Goal: Transaction & Acquisition: Purchase product/service

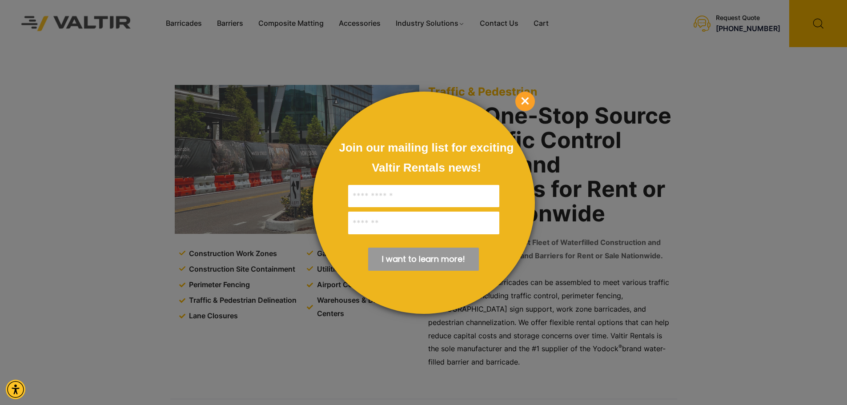
click at [516, 96] on p "×" at bounding box center [526, 102] width 20 height 20
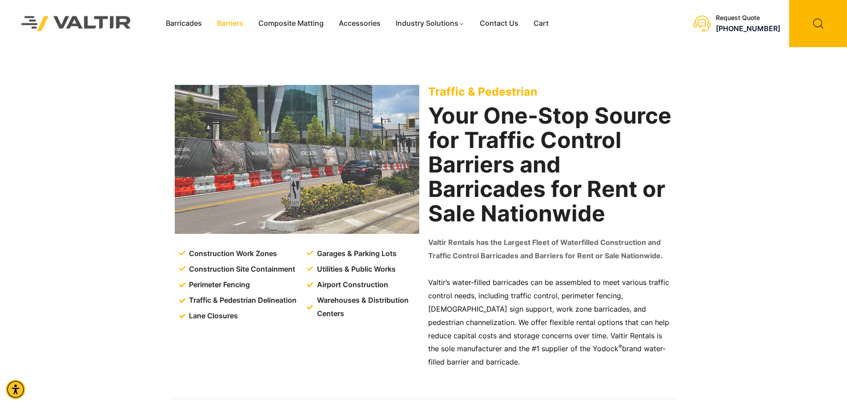
click at [233, 23] on link "Barriers" at bounding box center [230, 23] width 41 height 13
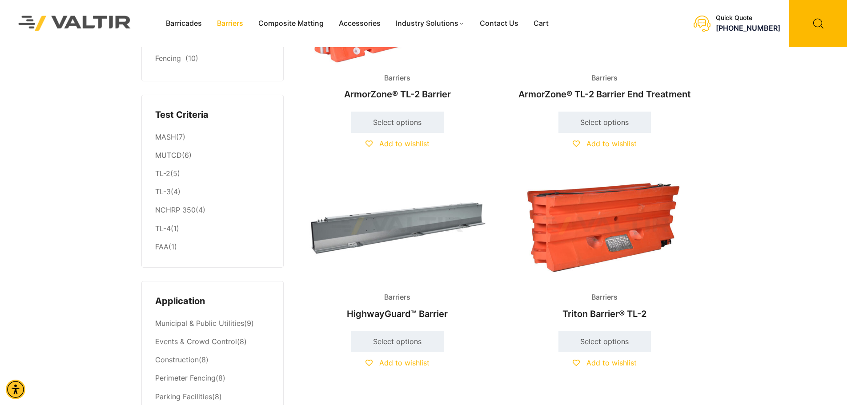
scroll to position [44, 0]
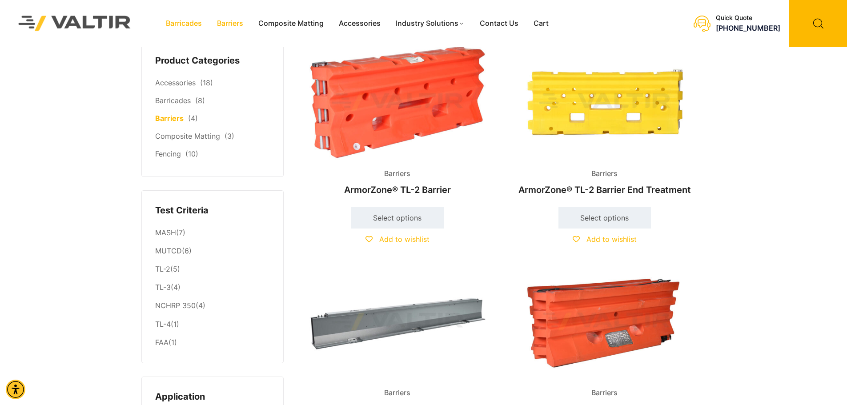
click at [187, 23] on link "Barricades" at bounding box center [183, 23] width 51 height 13
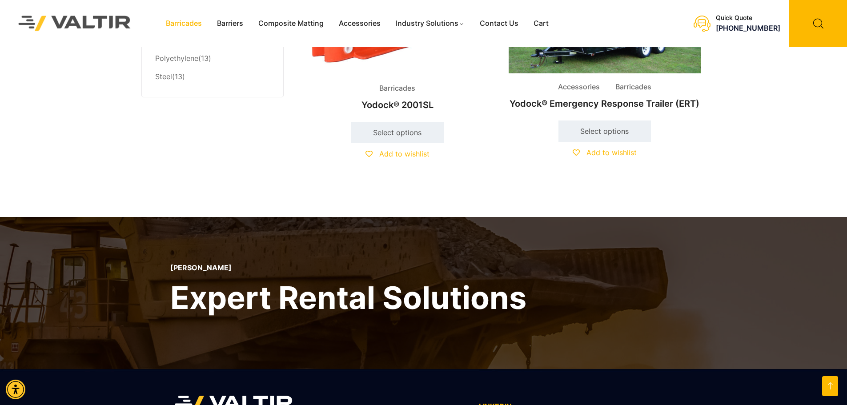
scroll to position [701, 0]
